Goal: Task Accomplishment & Management: Use online tool/utility

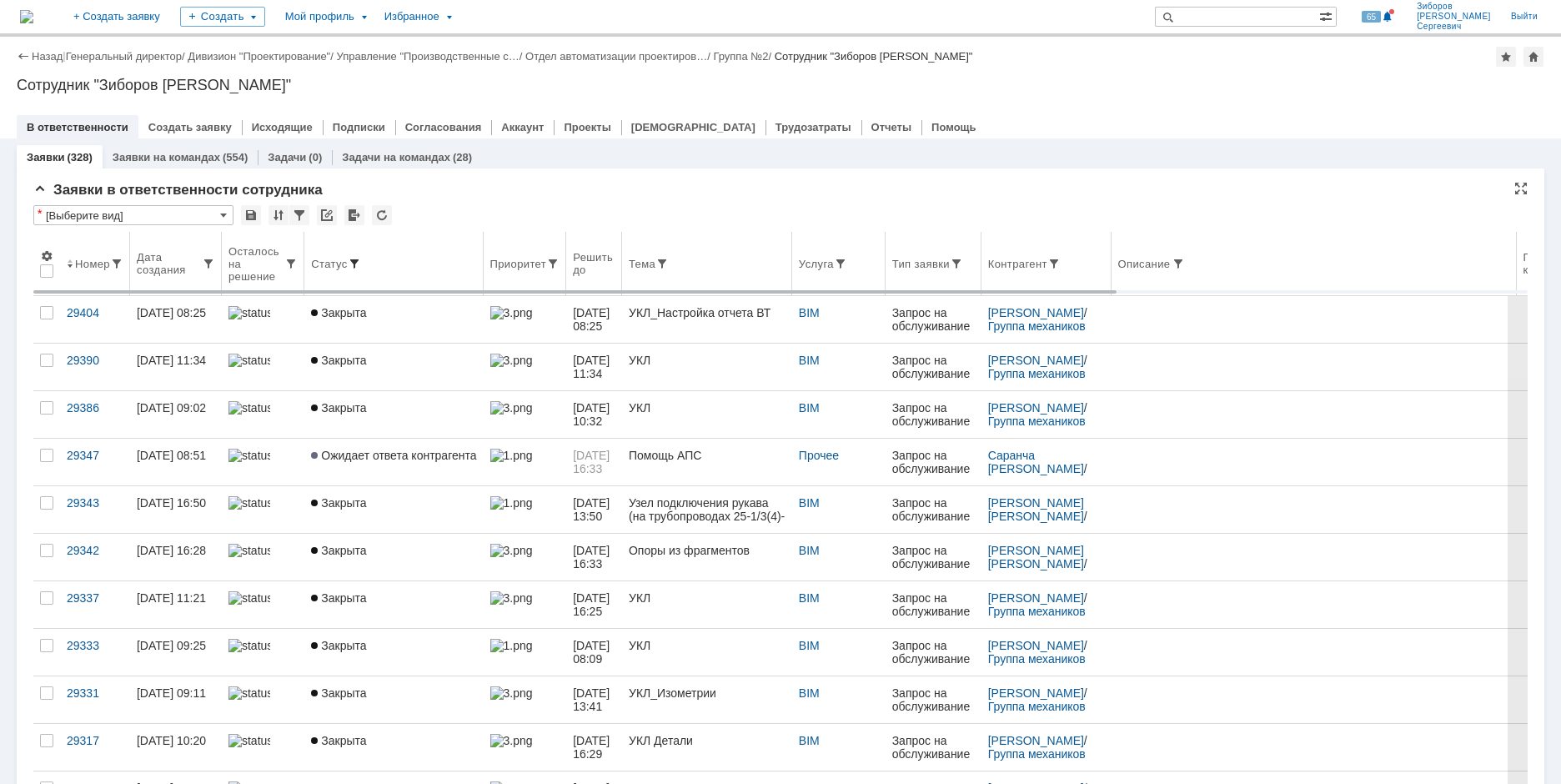
click at [354, 262] on span at bounding box center [354, 263] width 13 height 13
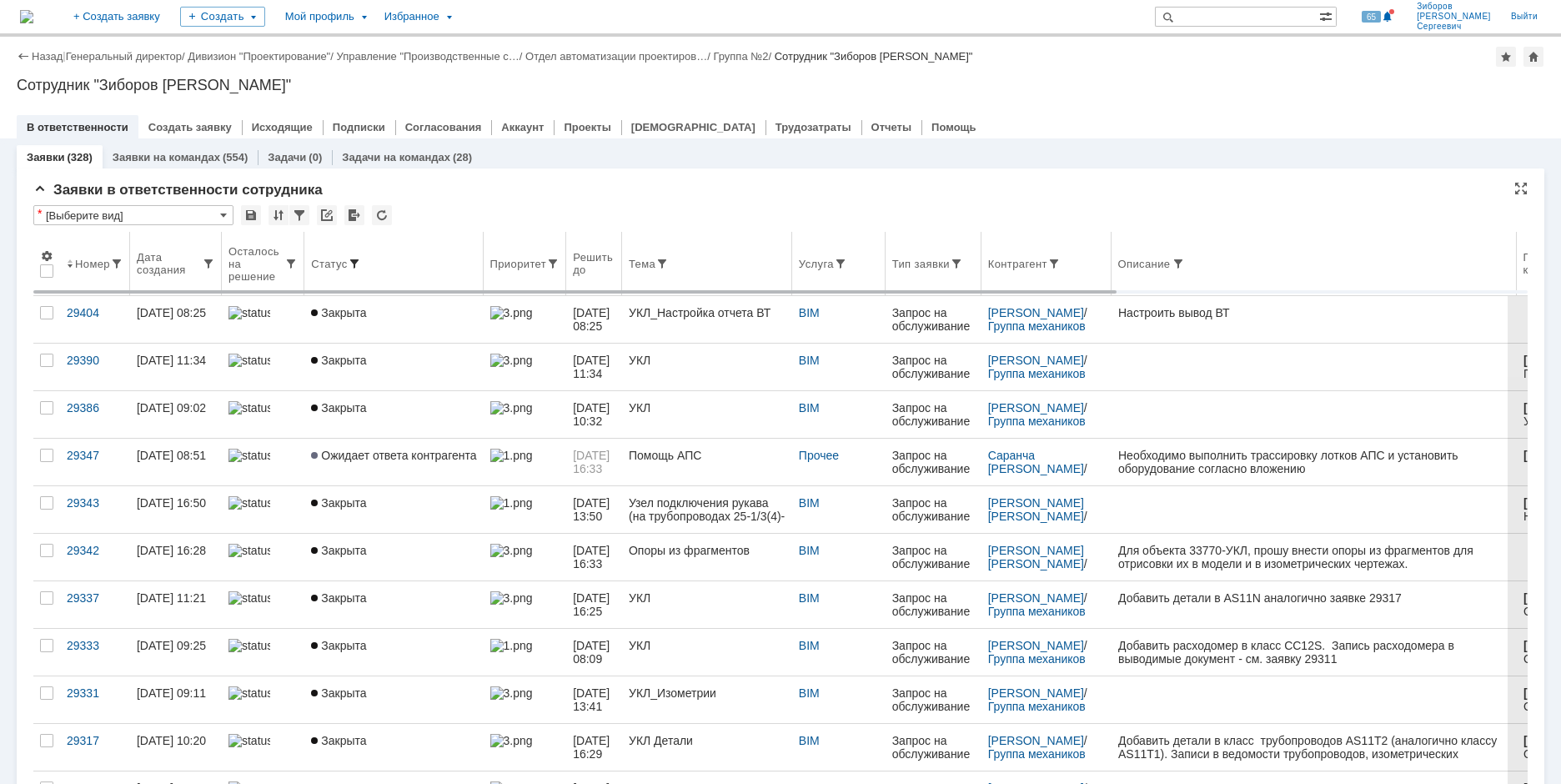
click at [353, 264] on span at bounding box center [354, 263] width 13 height 13
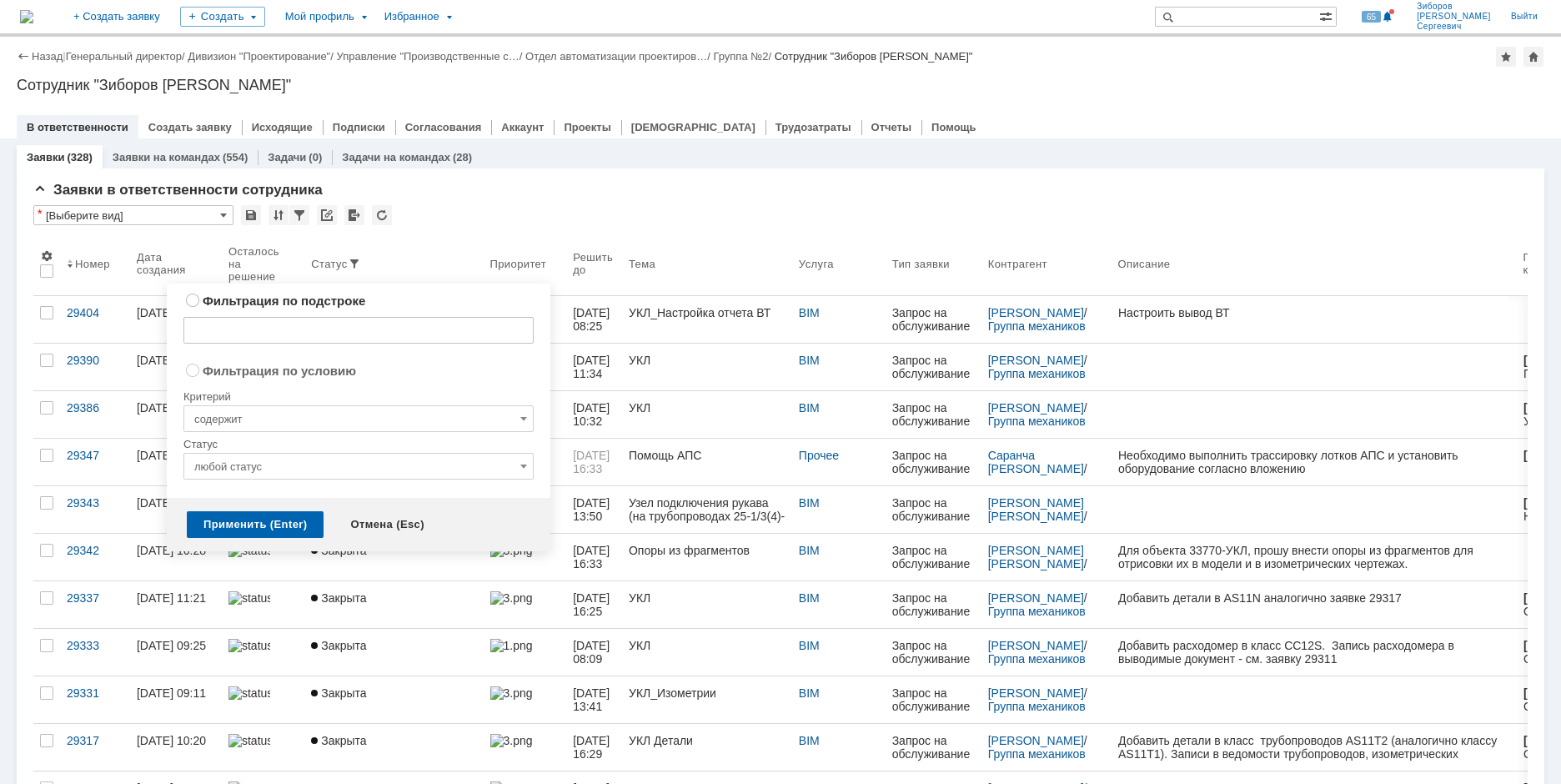
radio input "true"
click at [509, 470] on input "любой статус" at bounding box center [358, 466] width 350 height 27
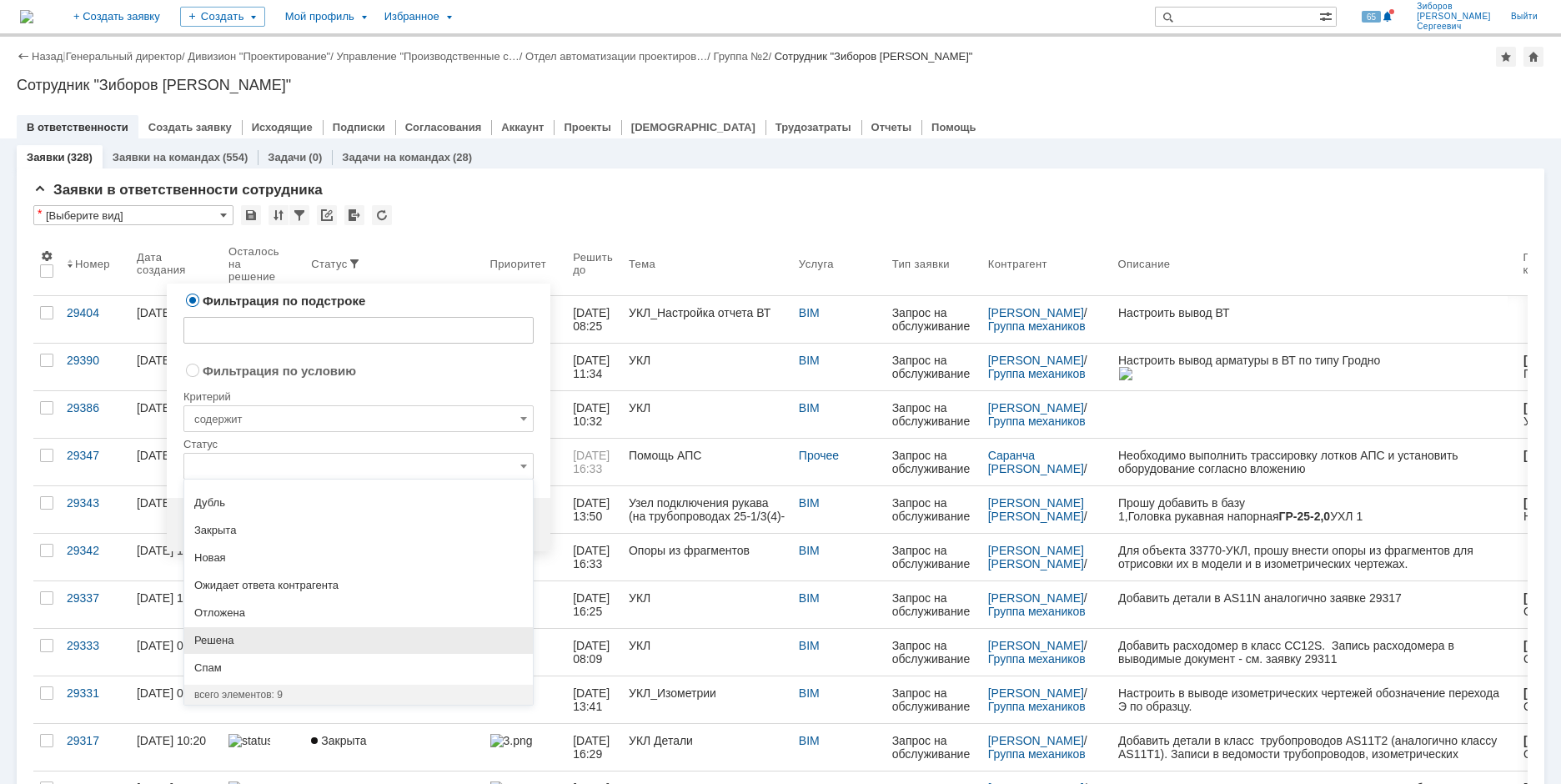
click at [230, 634] on span "Решена" at bounding box center [358, 640] width 328 height 13
radio input "false"
radio input "true"
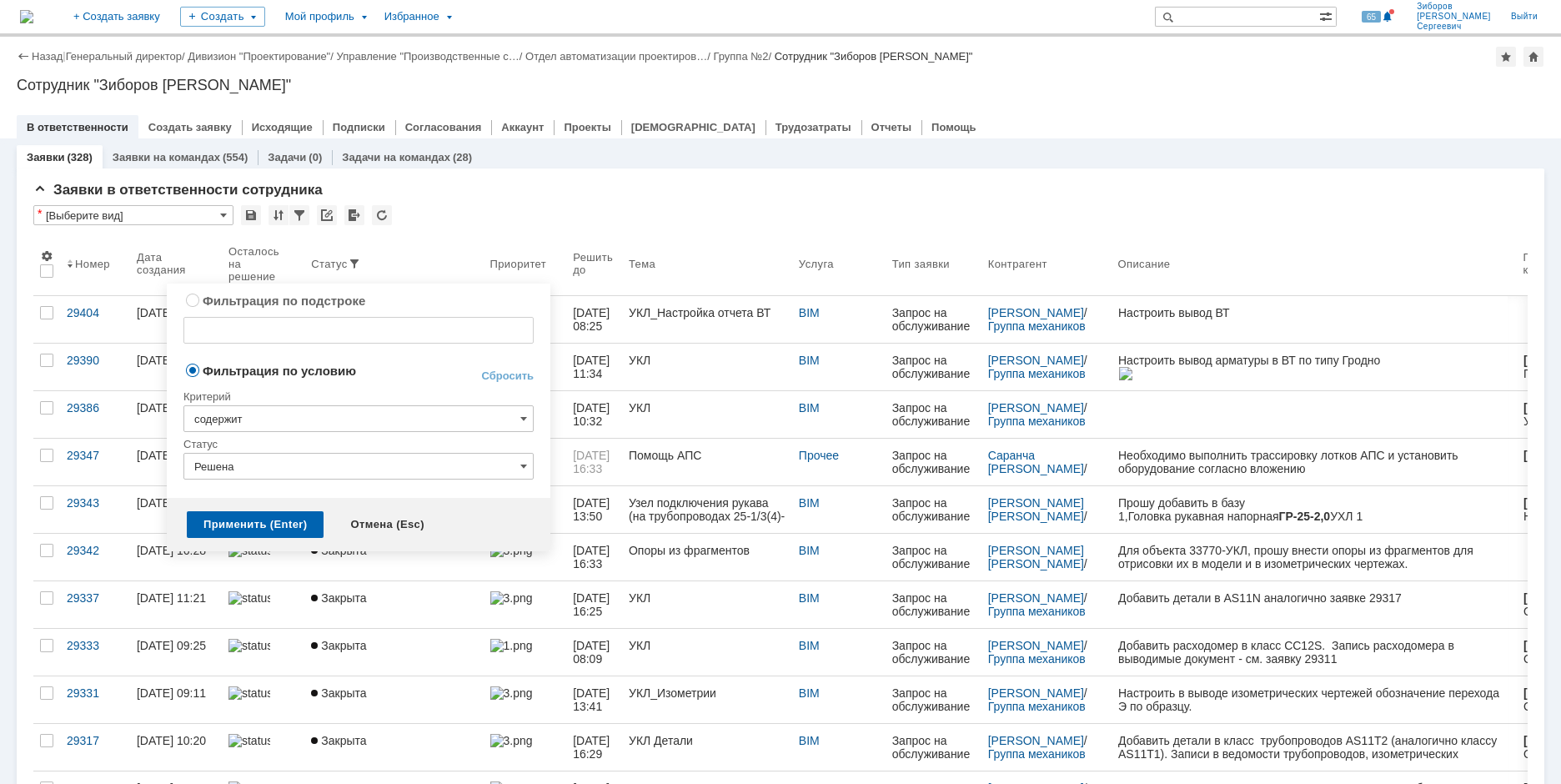
type input "Решена"
click at [310, 416] on input "содержит" at bounding box center [358, 419] width 350 height 27
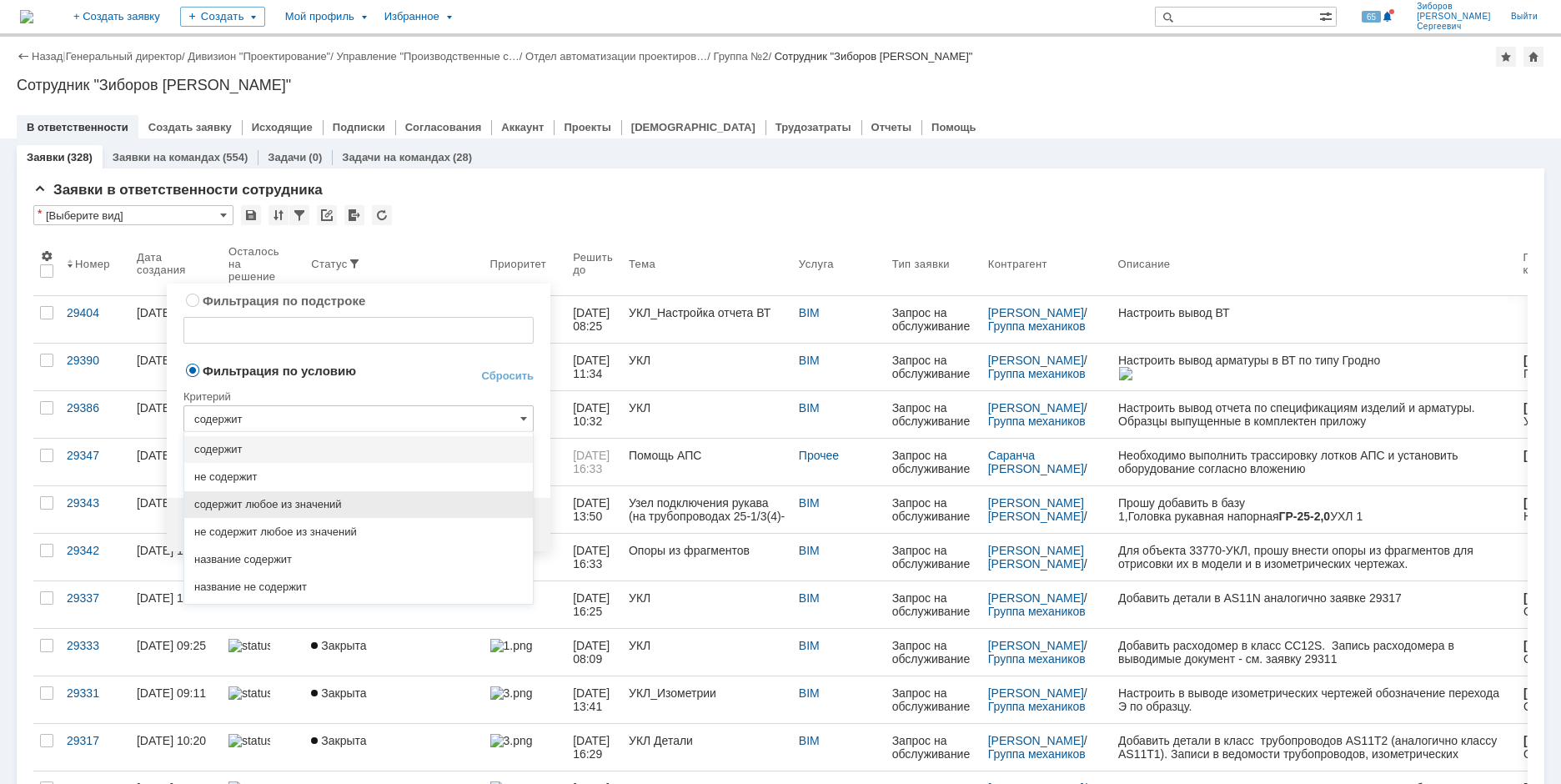
click at [282, 500] on span "содержит любое из значений" at bounding box center [358, 504] width 328 height 13
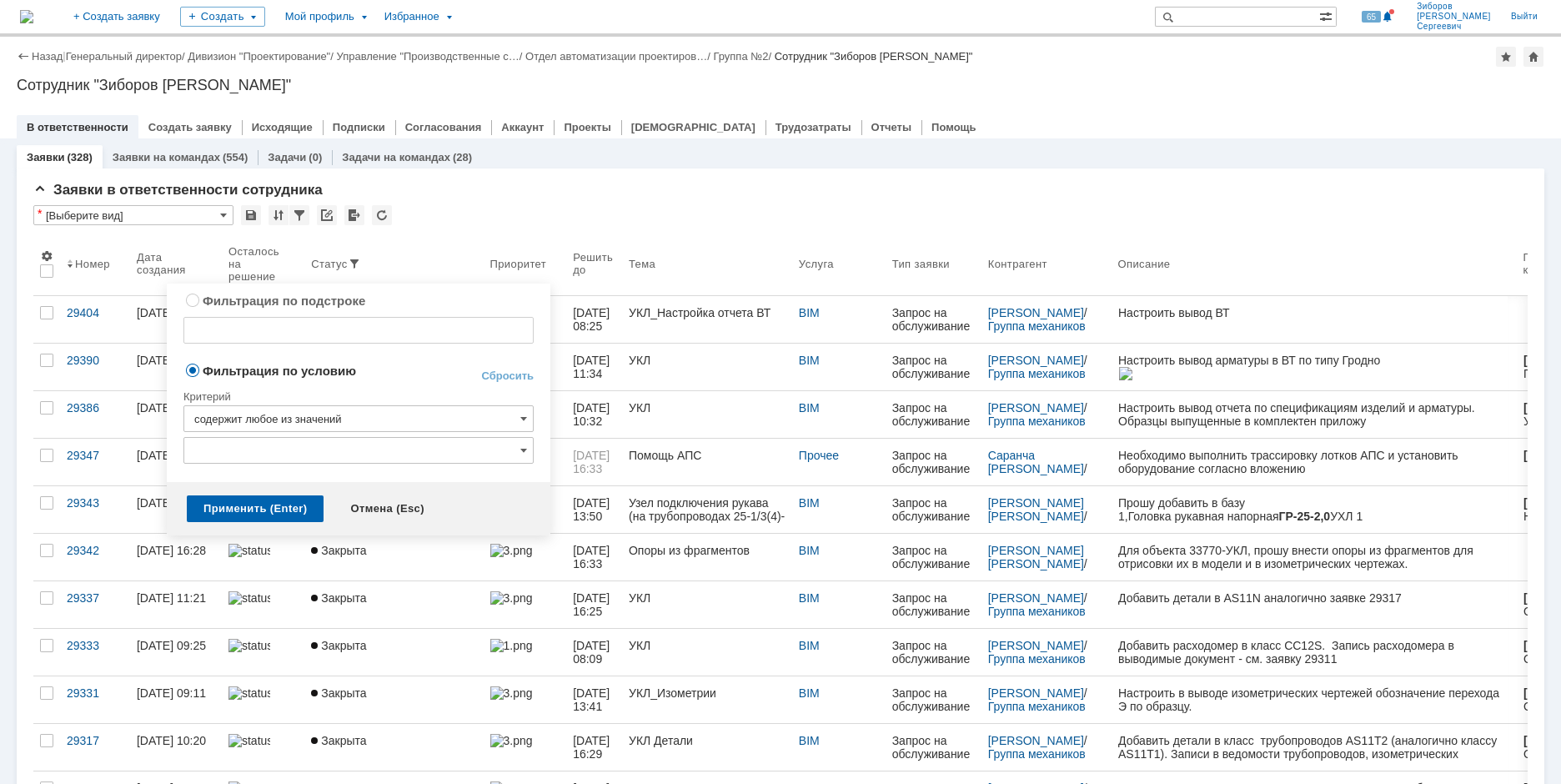
type input "содержит любое из значений"
click at [534, 444] on div "Фильтрация по подстроке Сбросить Фильтрация по условию Сбросить Критерий содерж…" at bounding box center [358, 382] width 383 height 198
click at [514, 449] on input "text" at bounding box center [358, 450] width 350 height 27
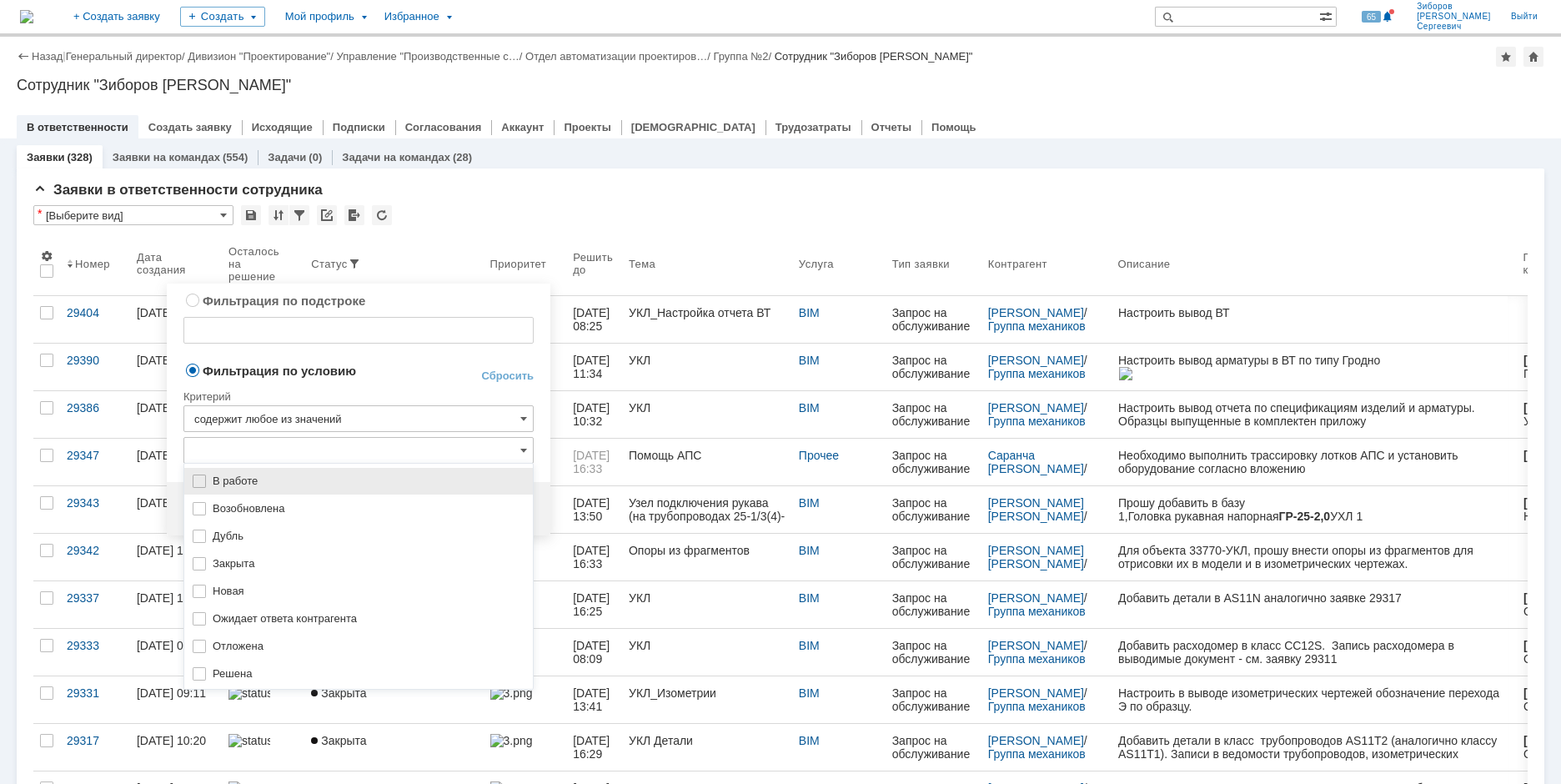
click at [202, 482] on img at bounding box center [199, 480] width 13 height 13
click at [204, 512] on img at bounding box center [199, 508] width 13 height 13
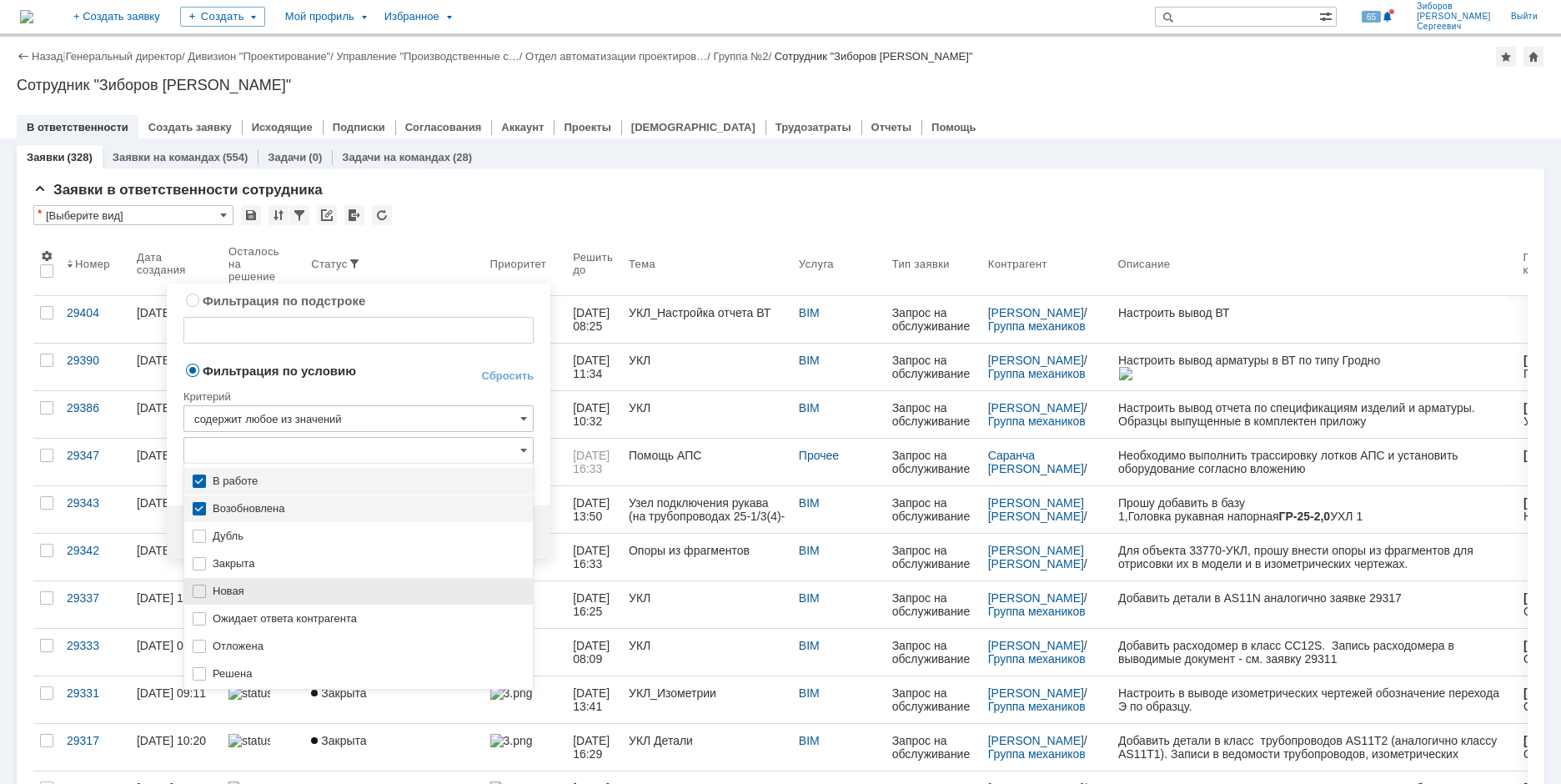
click at [199, 590] on img at bounding box center [199, 591] width 13 height 13
click at [200, 616] on img at bounding box center [199, 619] width 13 height 13
click at [204, 648] on img at bounding box center [199, 646] width 13 height 13
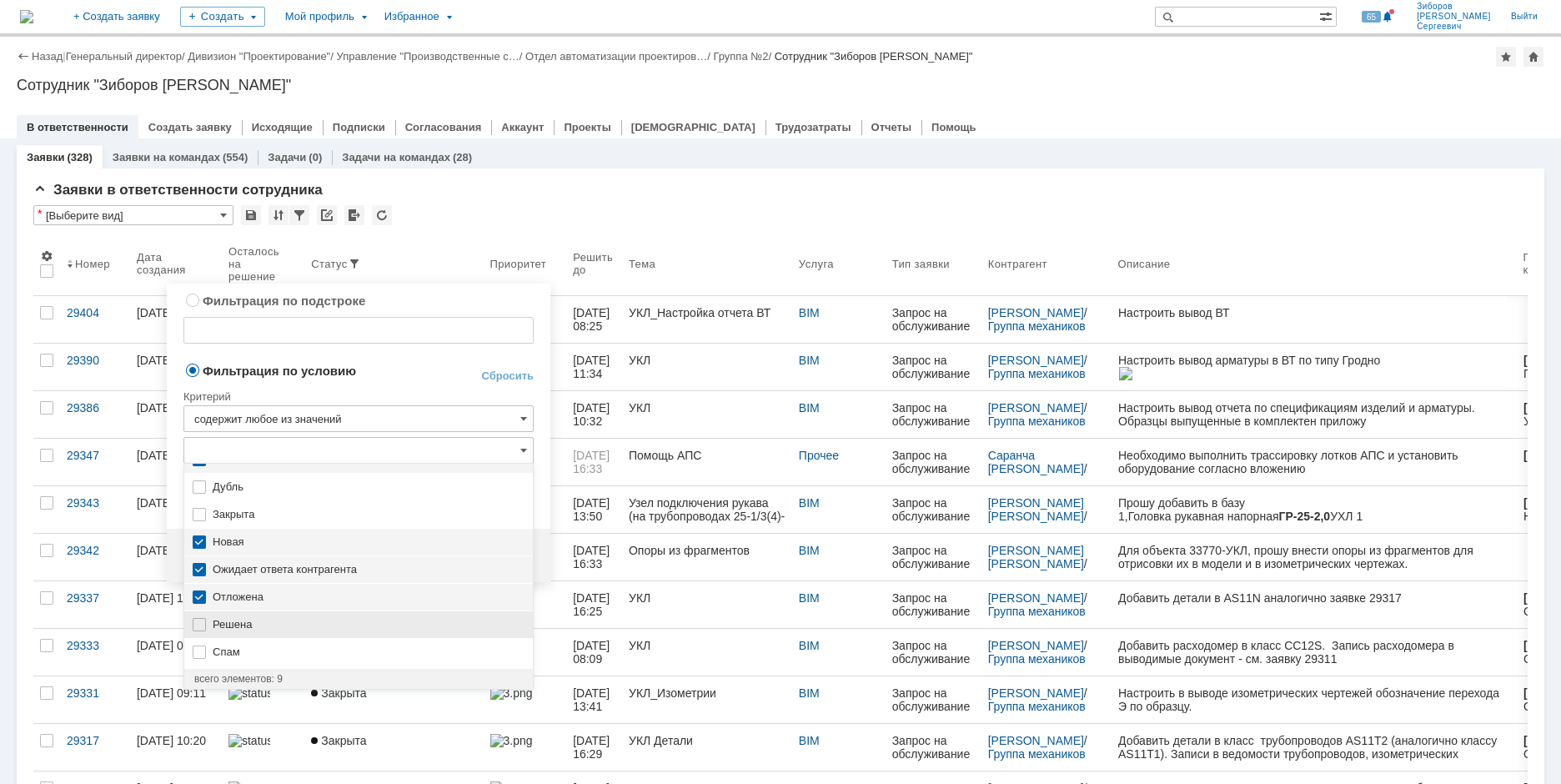
click at [206, 623] on div "Решена" at bounding box center [358, 625] width 349 height 27
click at [311, 622] on span "Решена" at bounding box center [367, 624] width 311 height 13
click at [311, 622] on span "Решена" at bounding box center [367, 624] width 311 height 13
click at [438, 379] on td "Фильтрация по условию" at bounding box center [318, 371] width 270 height 22
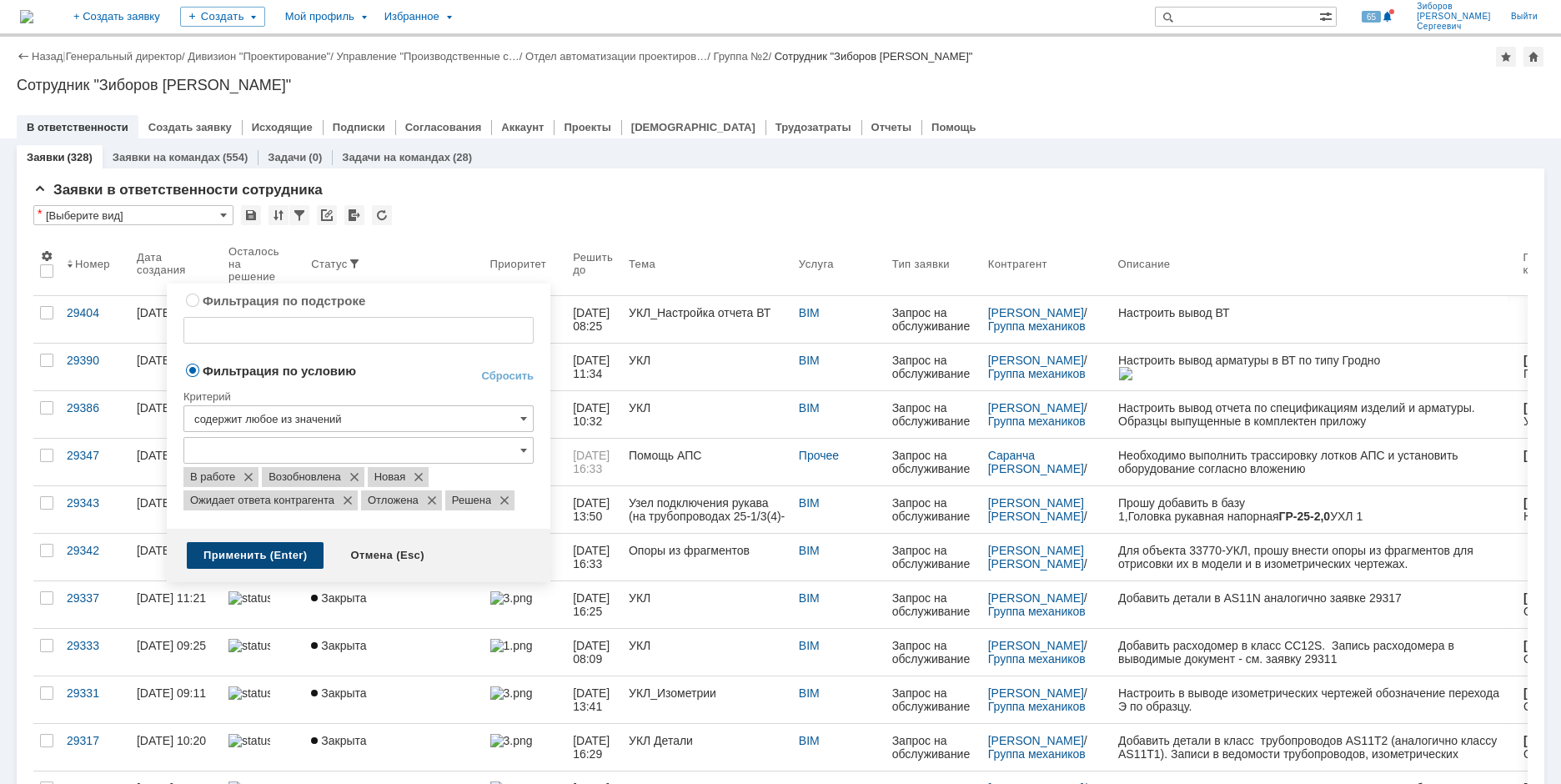
click at [247, 555] on div "Применить (Enter)" at bounding box center [255, 556] width 137 height 27
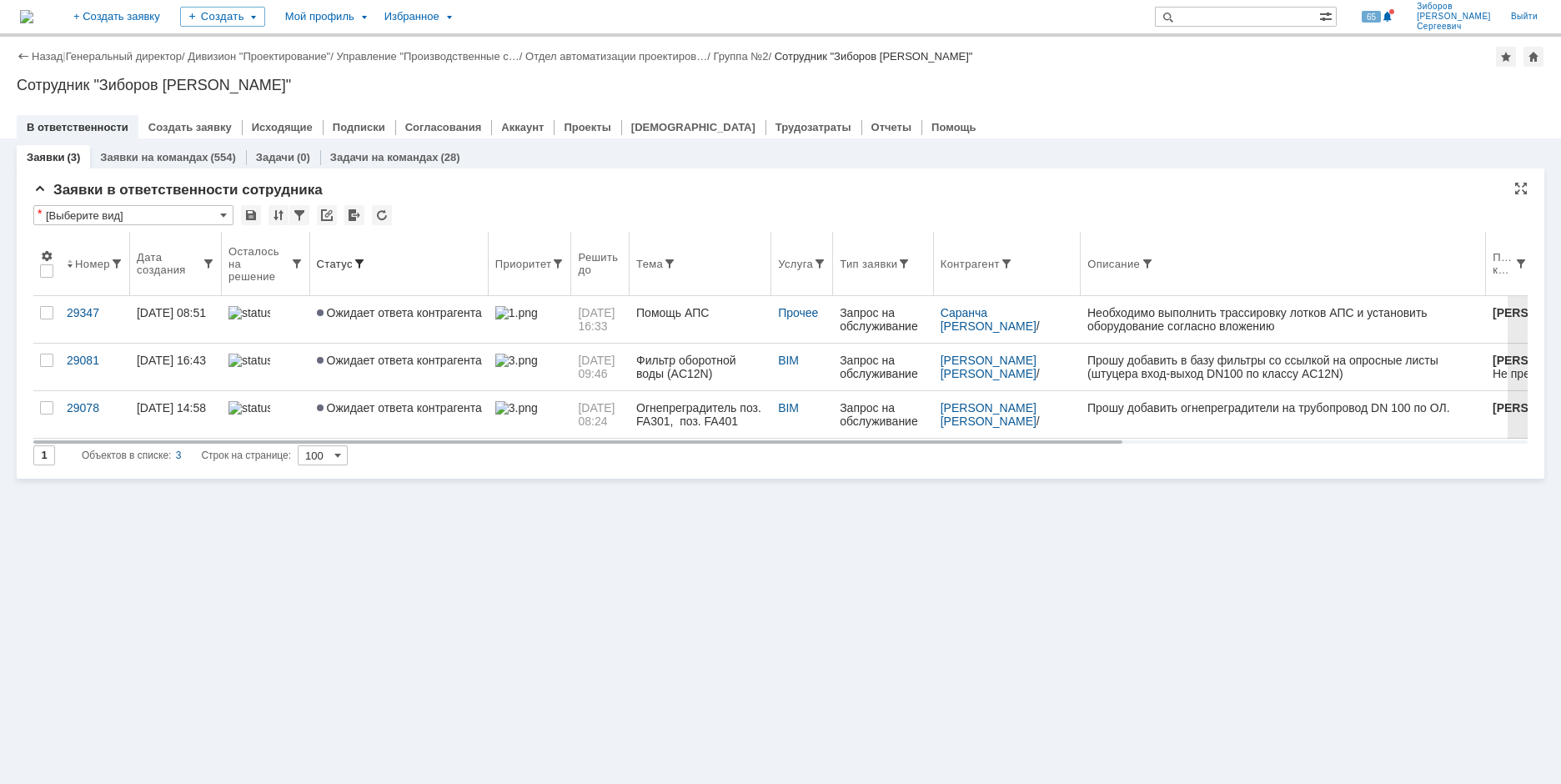
click at [357, 264] on span at bounding box center [359, 263] width 13 height 13
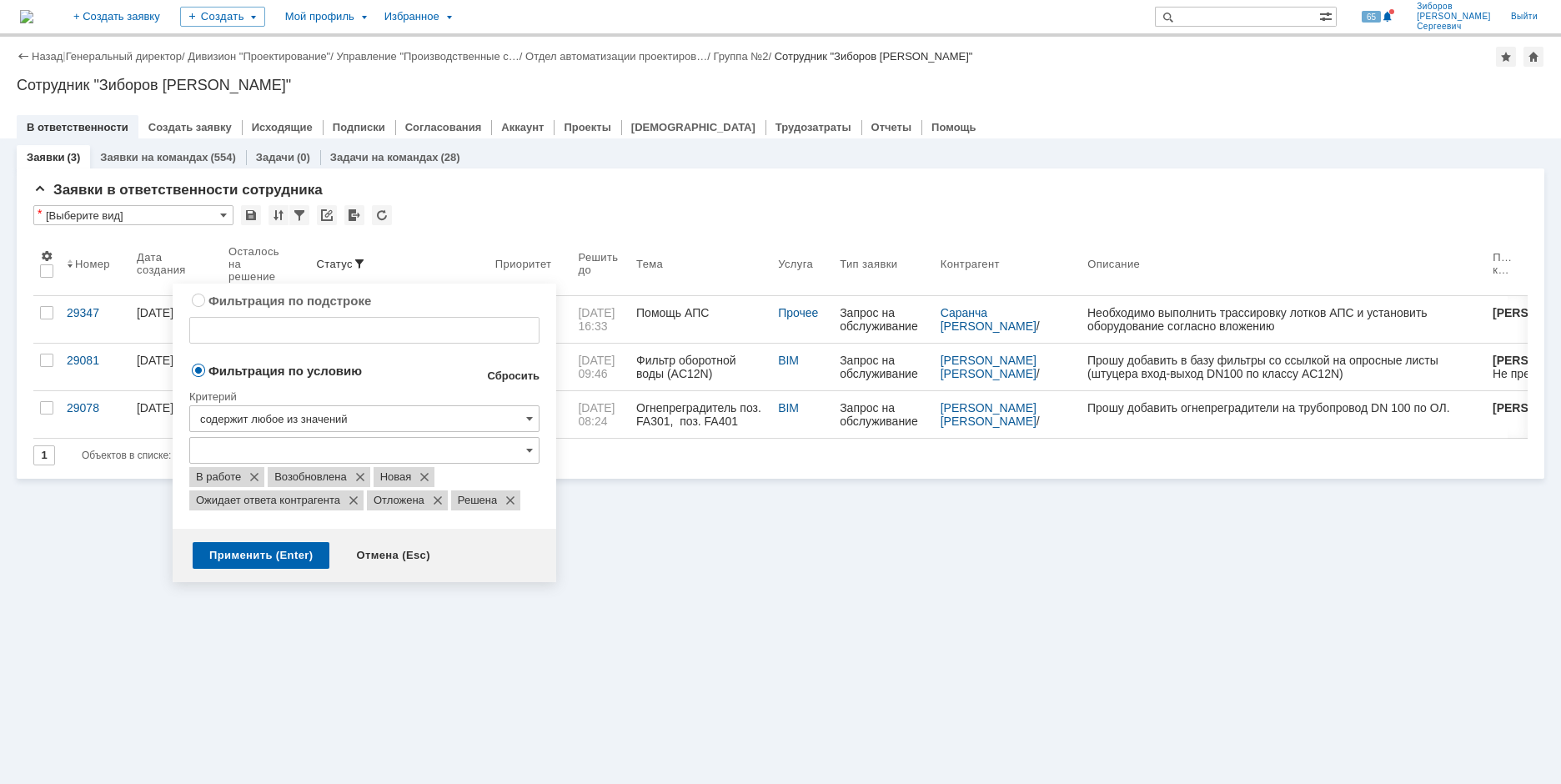
click at [516, 377] on link "Сбросить" at bounding box center [512, 375] width 52 height 13
type input "содержит"
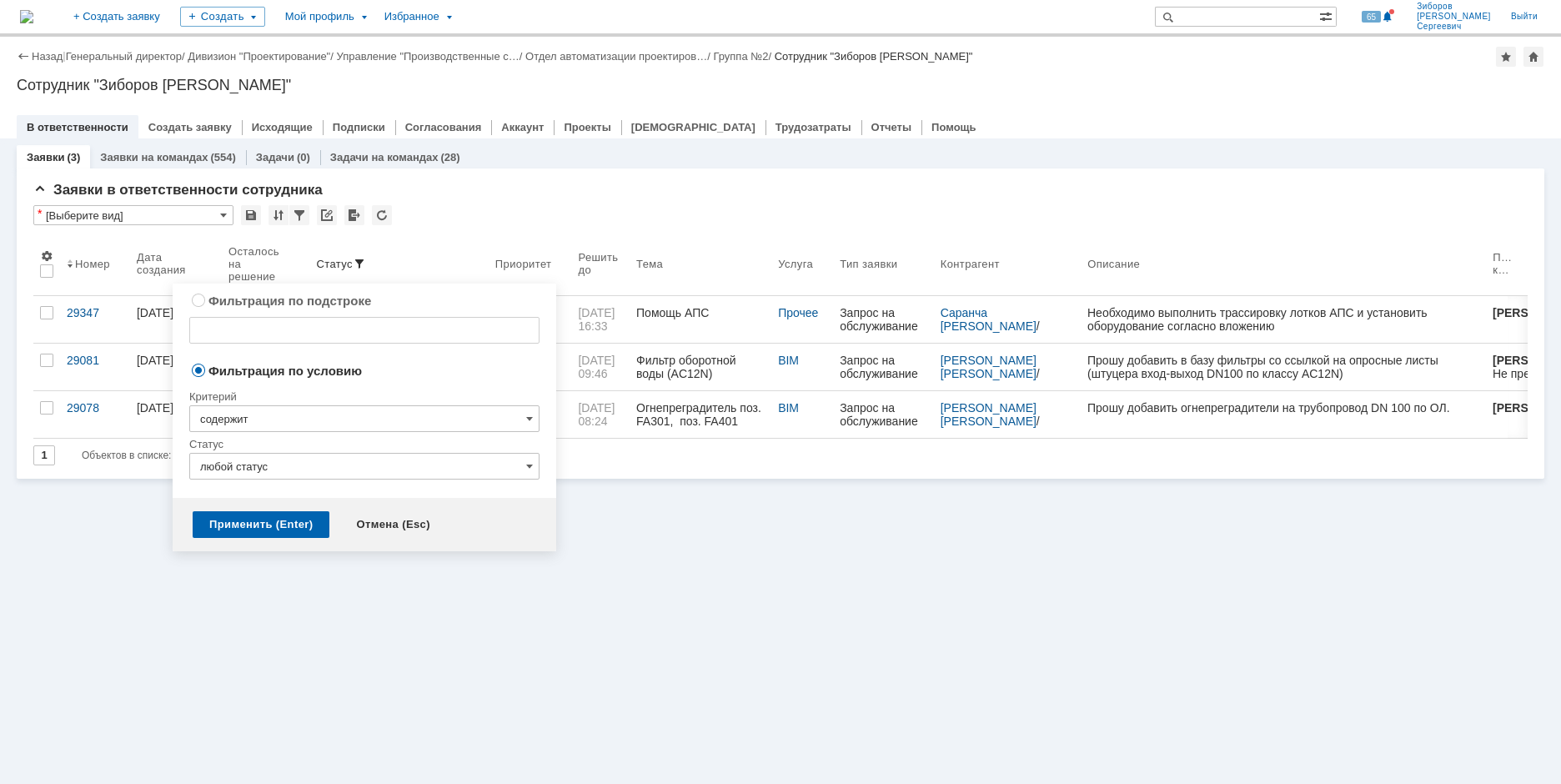
click at [250, 527] on div "Применить (Enter)" at bounding box center [261, 525] width 137 height 27
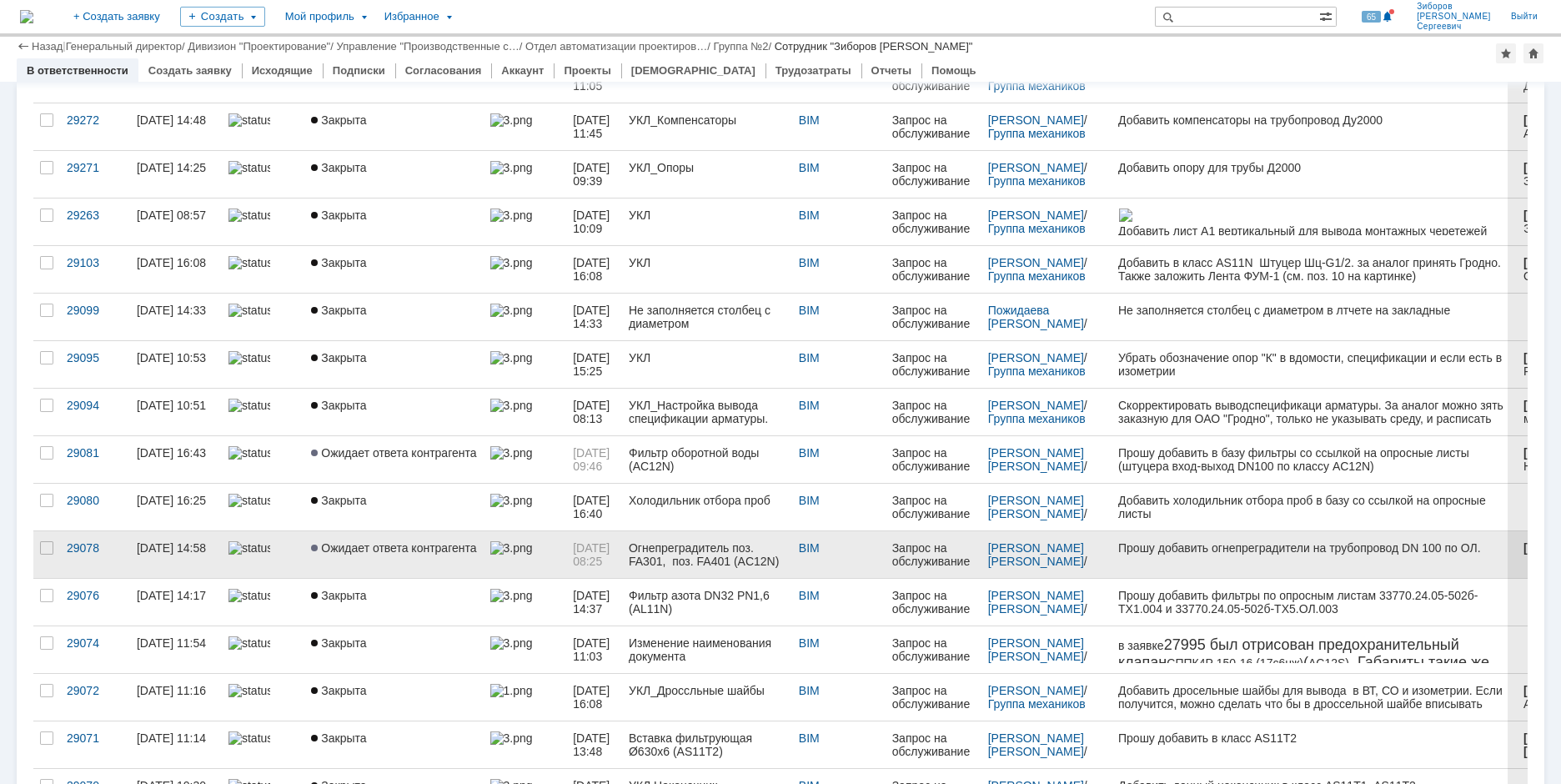
click at [378, 542] on span "Ожидает ответа контрагента" at bounding box center [394, 548] width 165 height 13
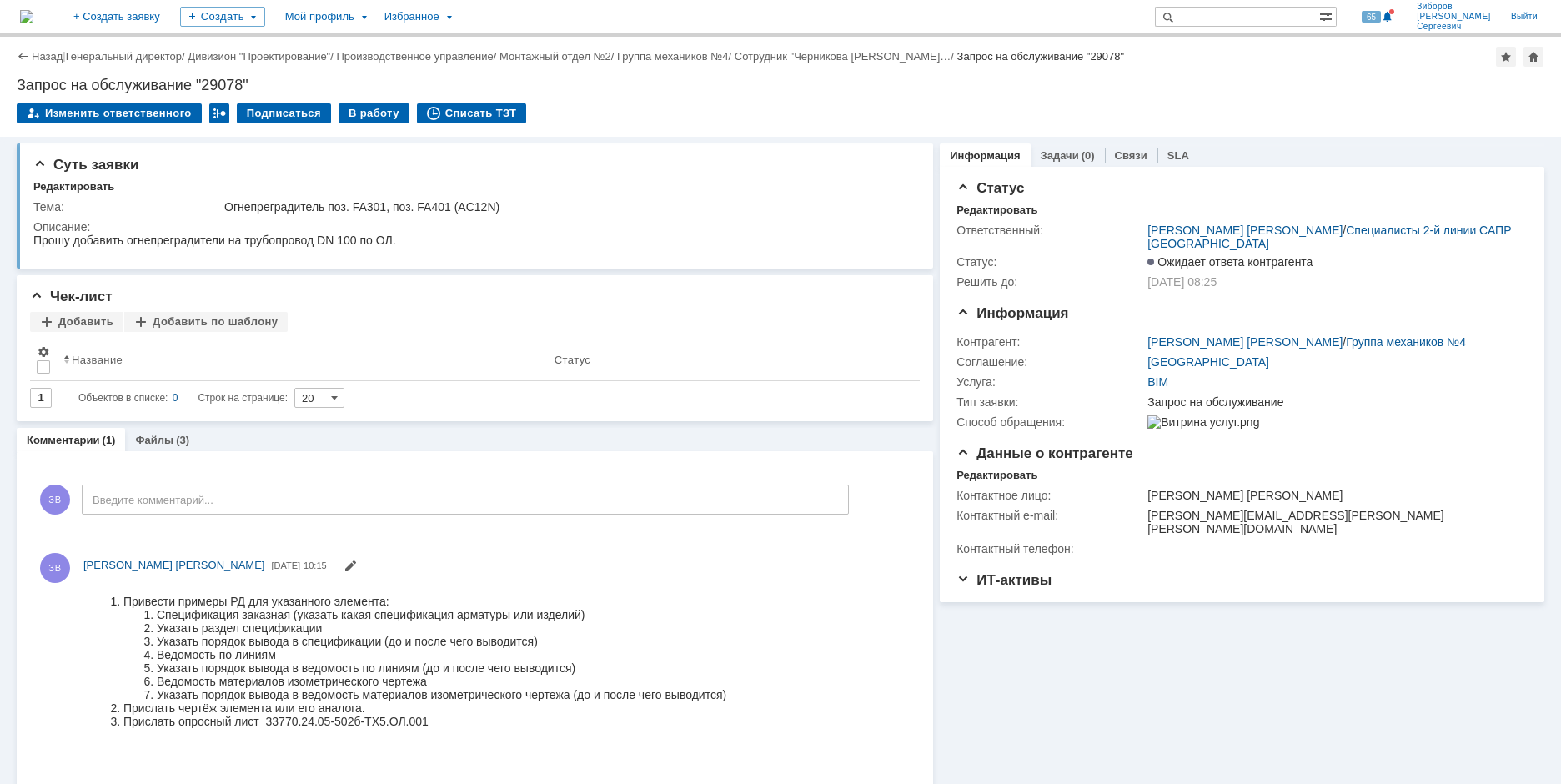
click at [167, 442] on link "Файлы" at bounding box center [154, 440] width 38 height 12
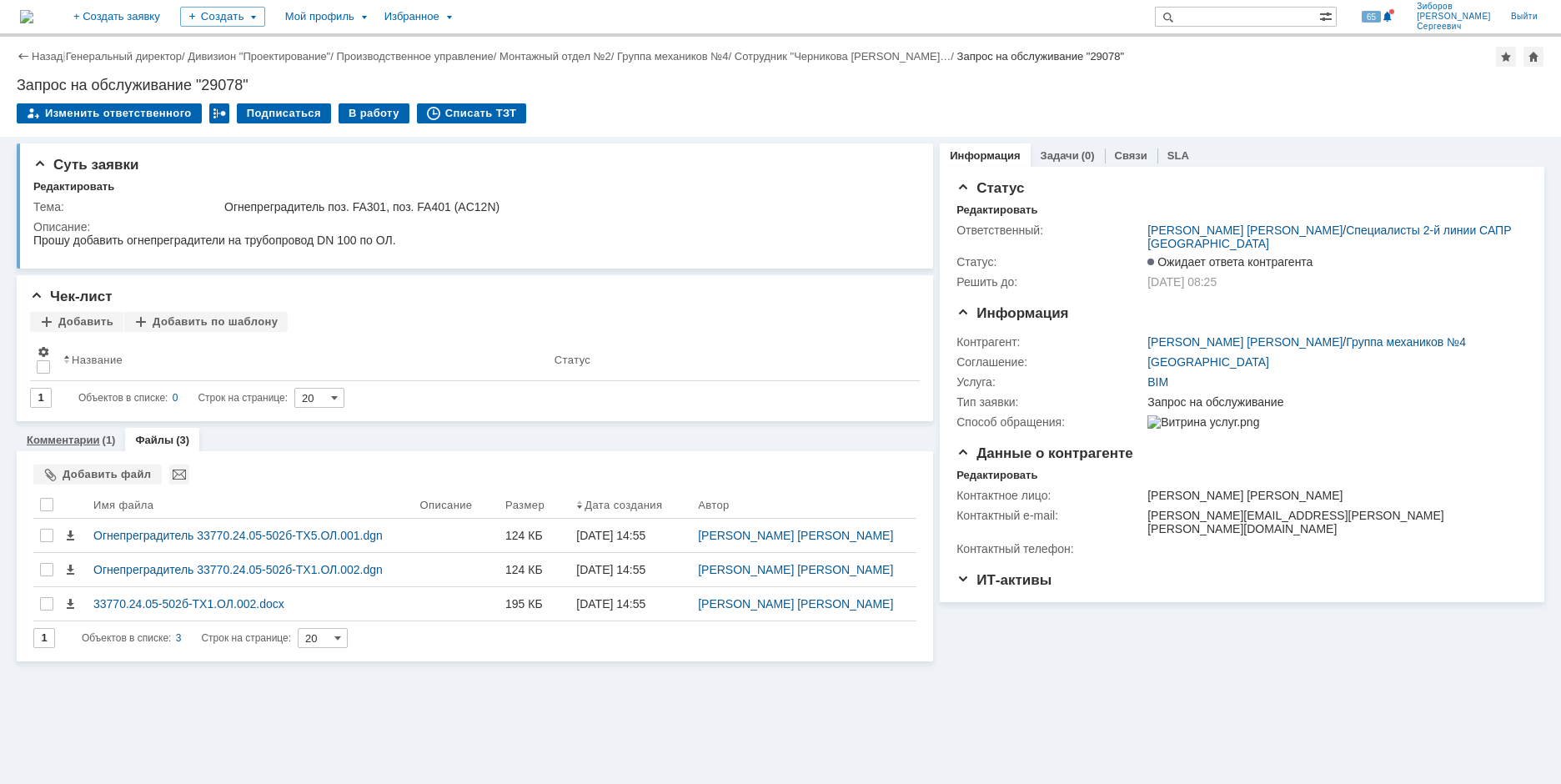
click at [71, 441] on link "Комментарии" at bounding box center [63, 440] width 73 height 12
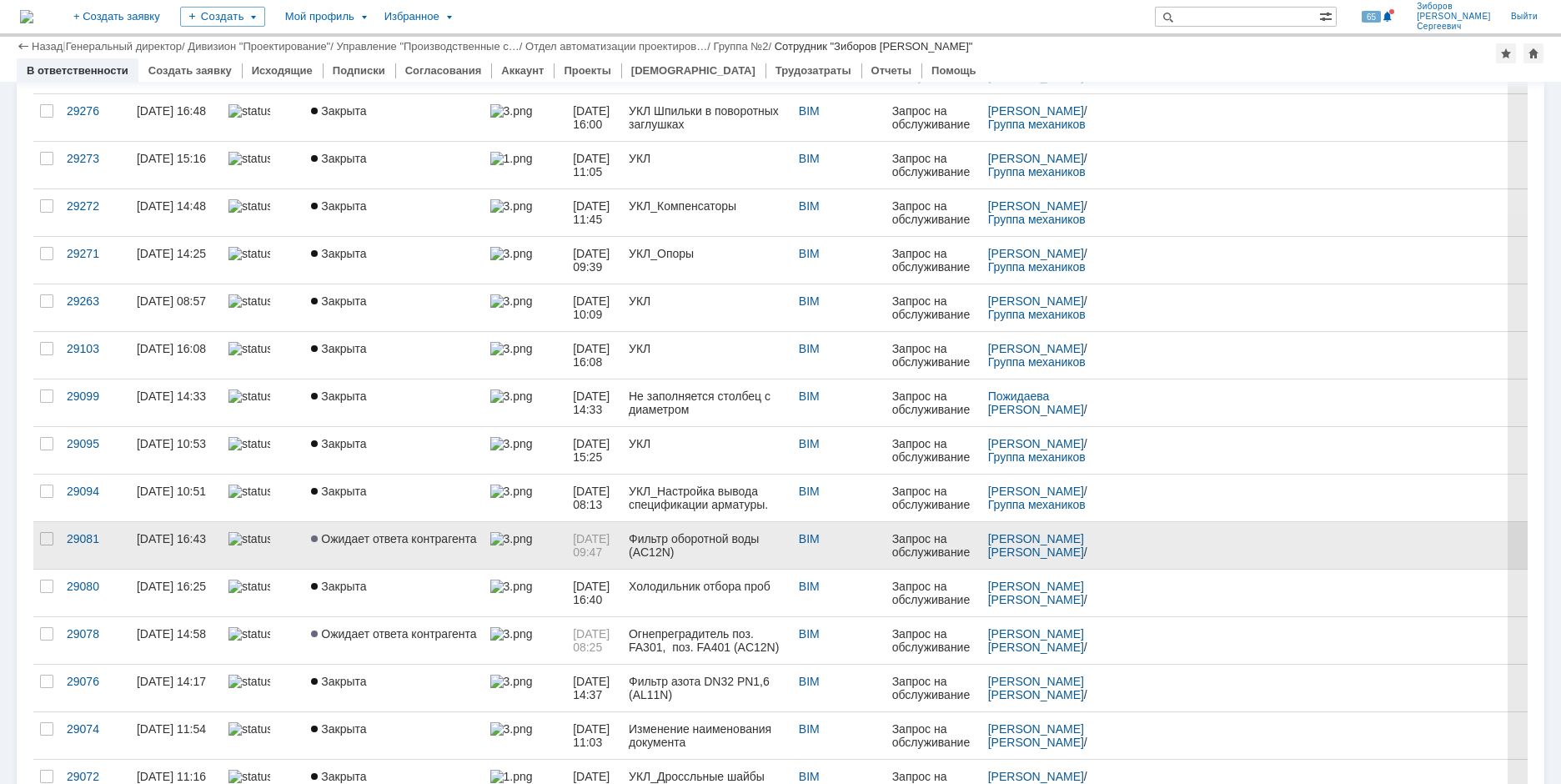
click at [385, 535] on span "Ожидает ответа контрагента" at bounding box center [394, 538] width 165 height 13
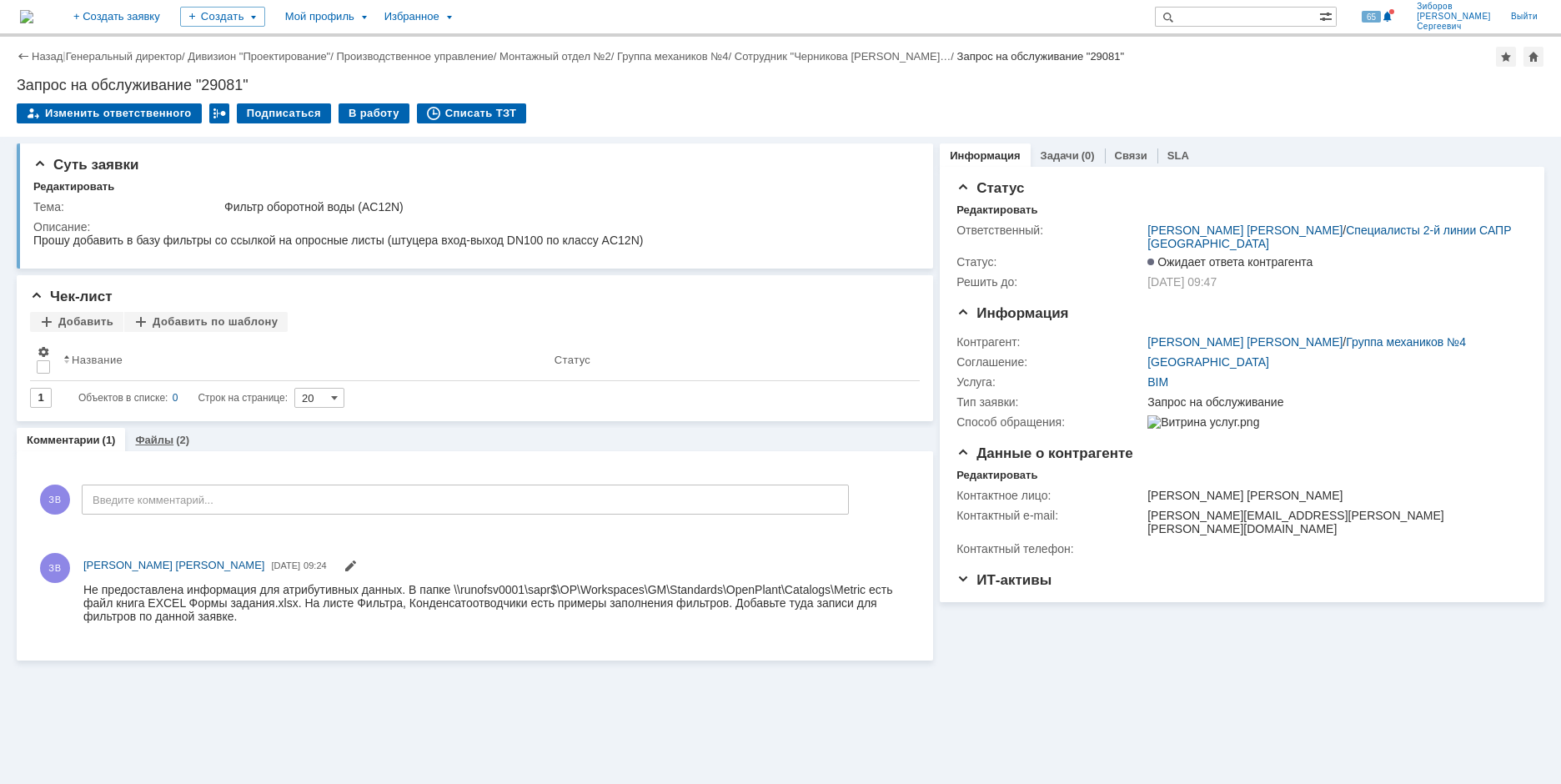
click at [152, 433] on div "Файлы (2)" at bounding box center [162, 439] width 74 height 24
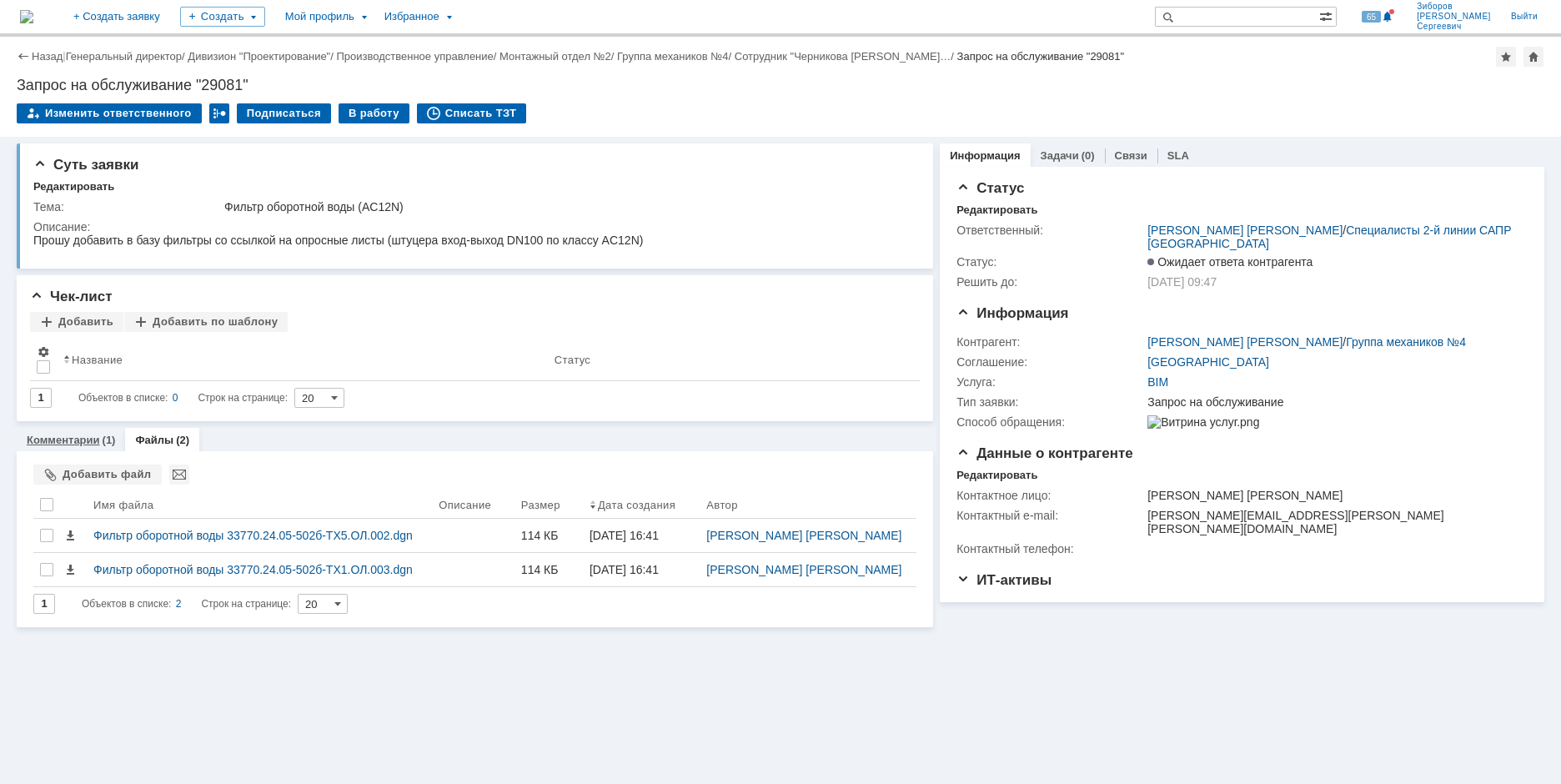
click at [53, 436] on link "Комментарии" at bounding box center [63, 440] width 73 height 12
